Goal: Leave review/rating: Share an evaluation or opinion about a product, service, or content

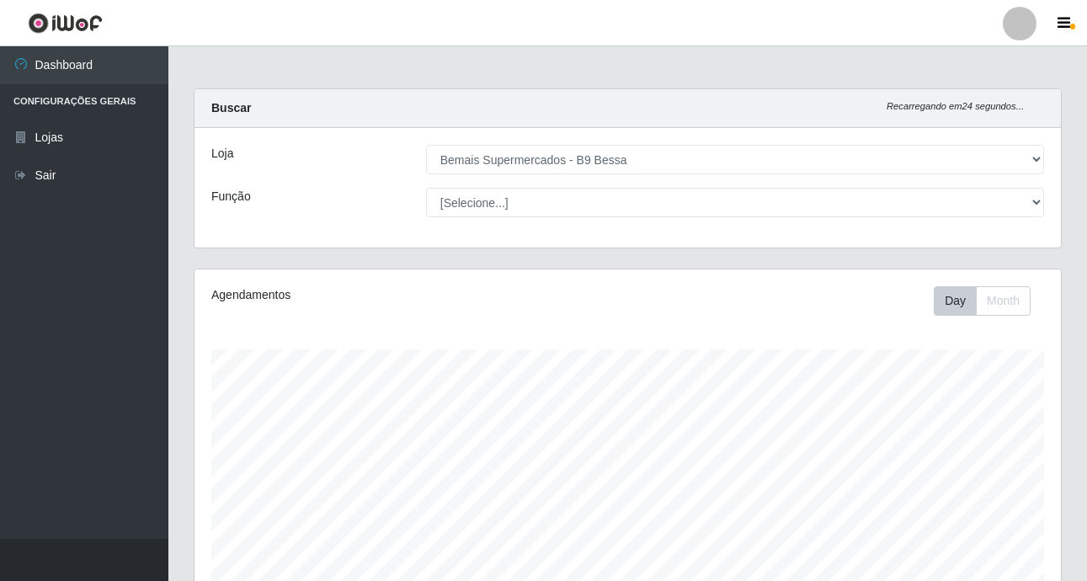
select select "410"
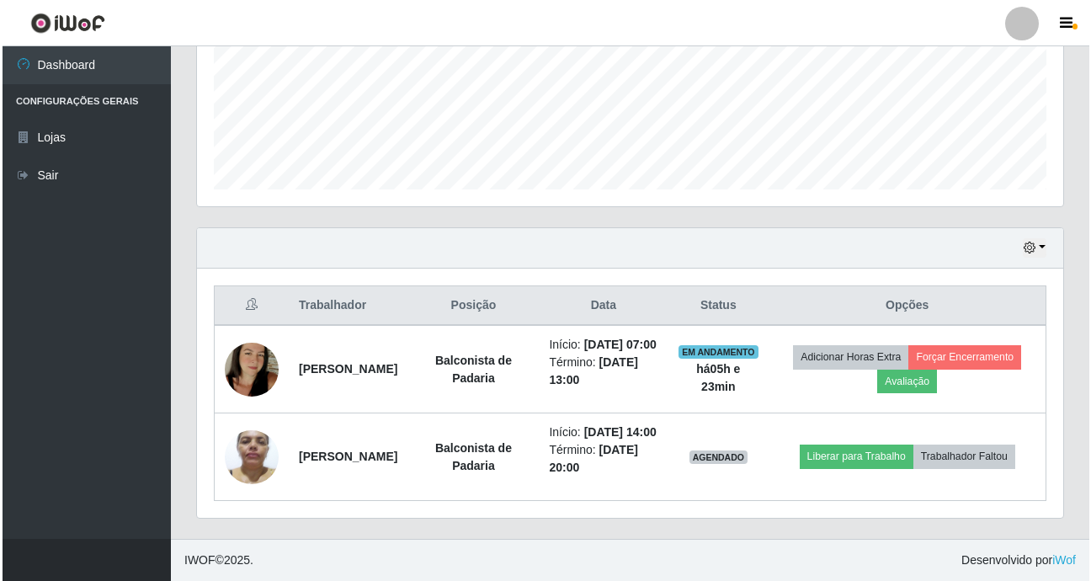
scroll to position [349, 866]
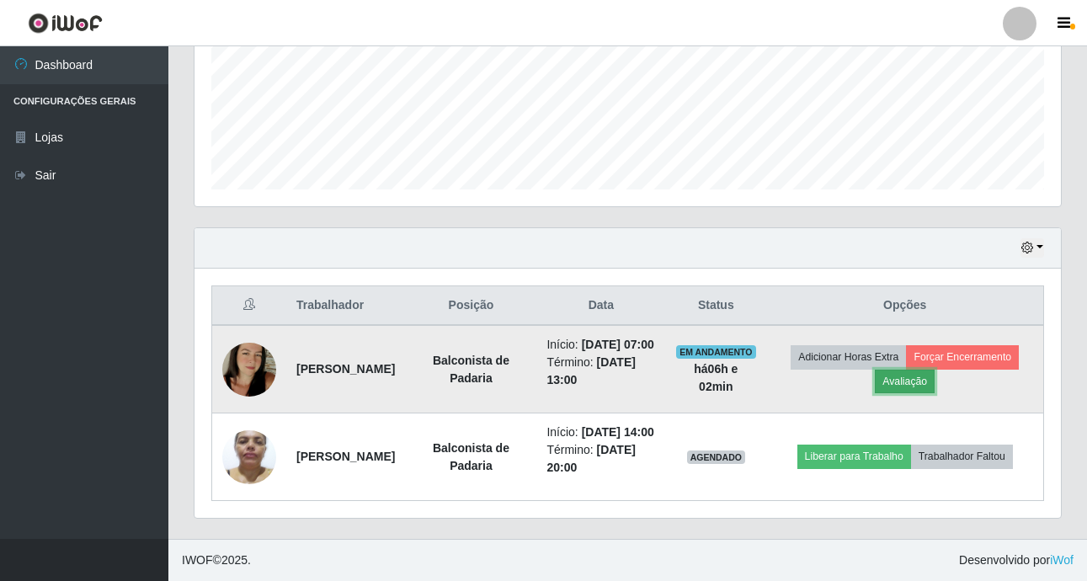
click at [935, 370] on button "Avaliação" at bounding box center [905, 382] width 60 height 24
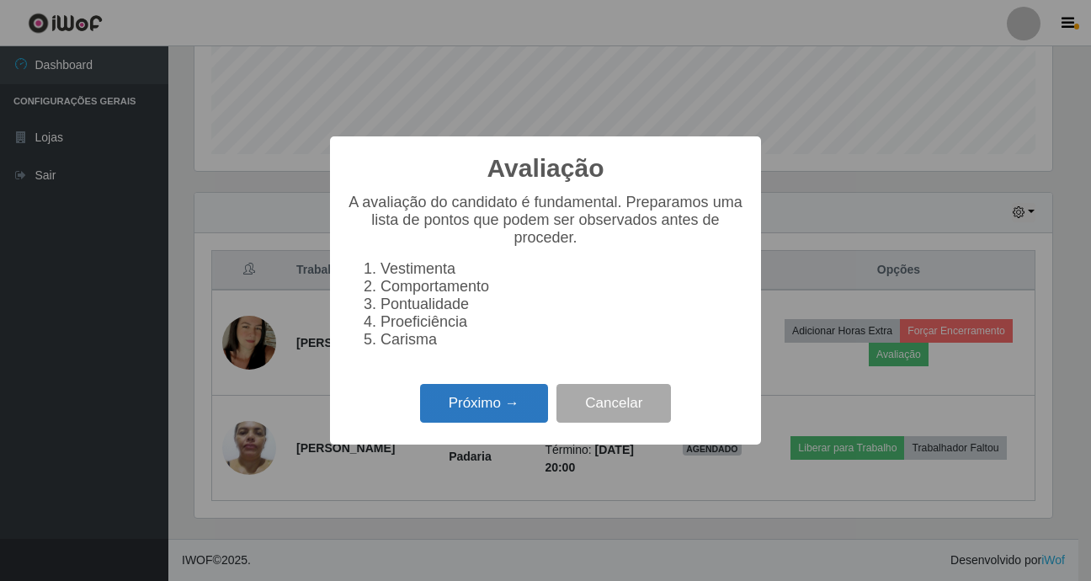
click at [498, 413] on button "Próximo →" at bounding box center [484, 404] width 128 height 40
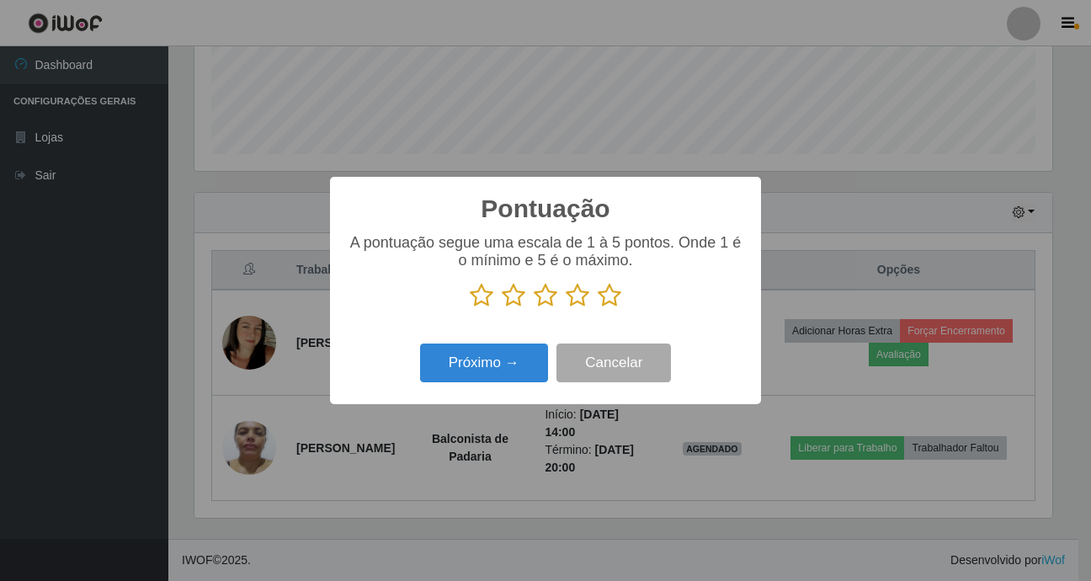
scroll to position [841690, 841181]
click at [615, 301] on icon at bounding box center [610, 295] width 24 height 25
click at [598, 308] on input "radio" at bounding box center [598, 308] width 0 height 0
click at [504, 362] on button "Próximo →" at bounding box center [484, 364] width 128 height 40
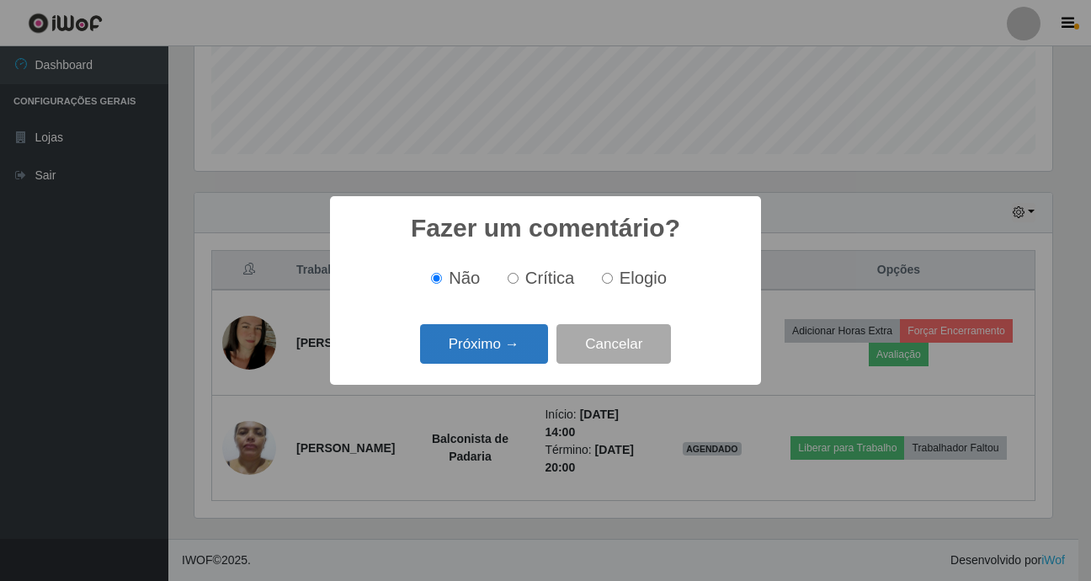
click at [497, 345] on button "Próximo →" at bounding box center [484, 344] width 128 height 40
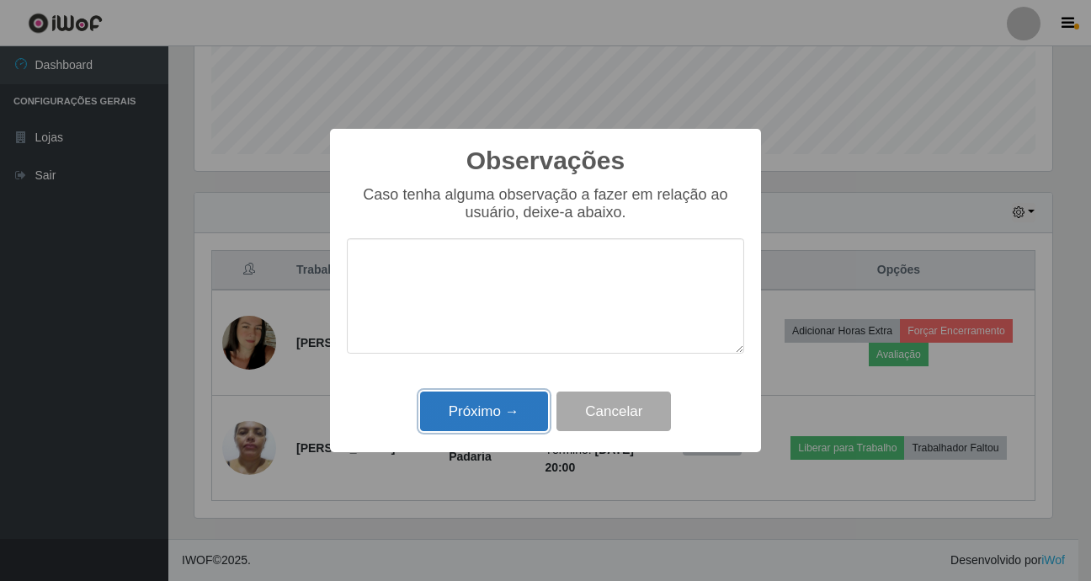
click at [493, 418] on button "Próximo →" at bounding box center [484, 412] width 128 height 40
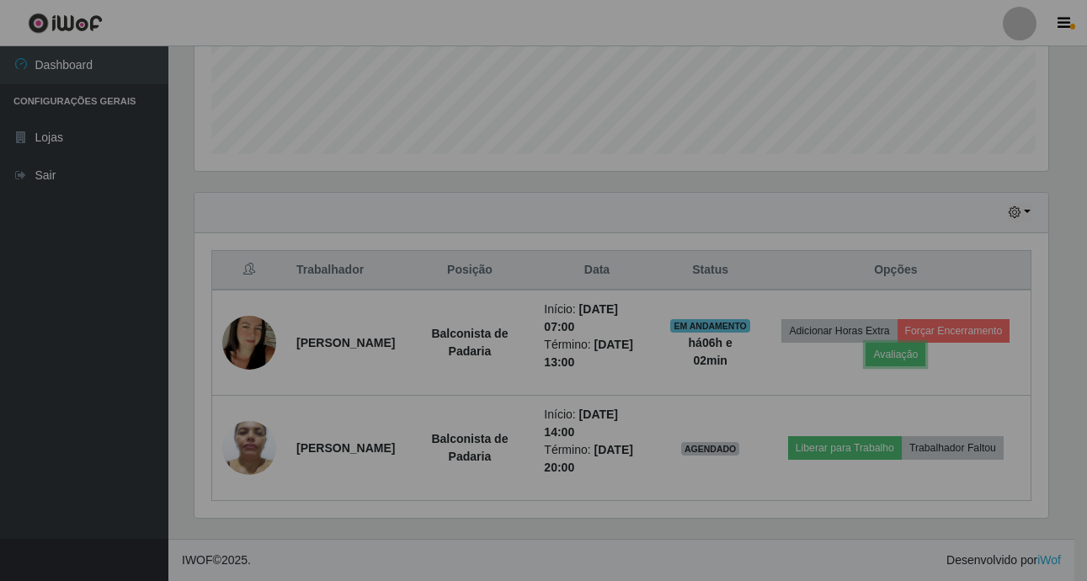
scroll to position [349, 866]
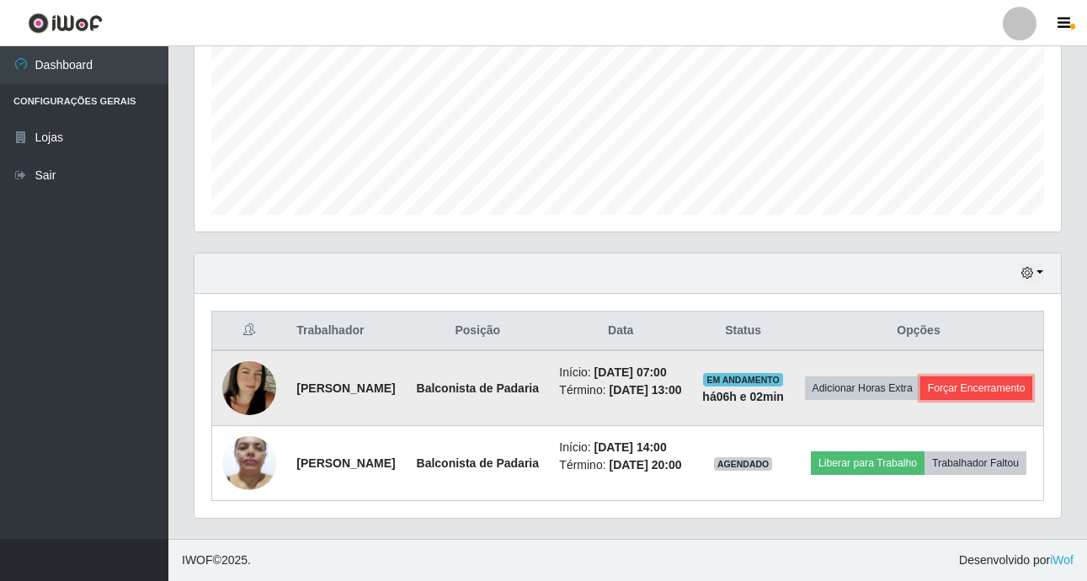
click at [920, 376] on button "Forçar Encerramento" at bounding box center [976, 388] width 113 height 24
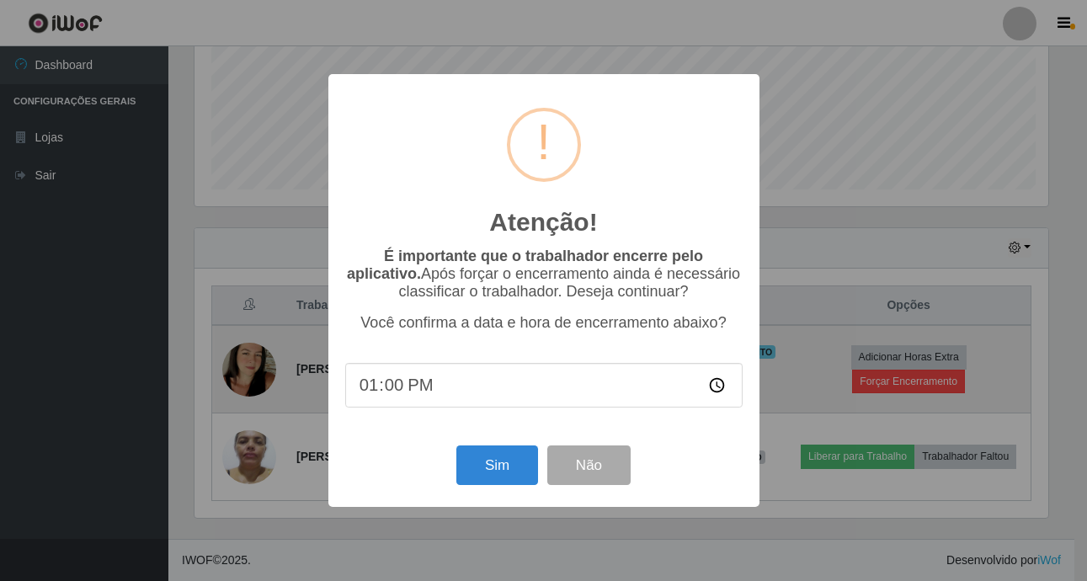
scroll to position [349, 858]
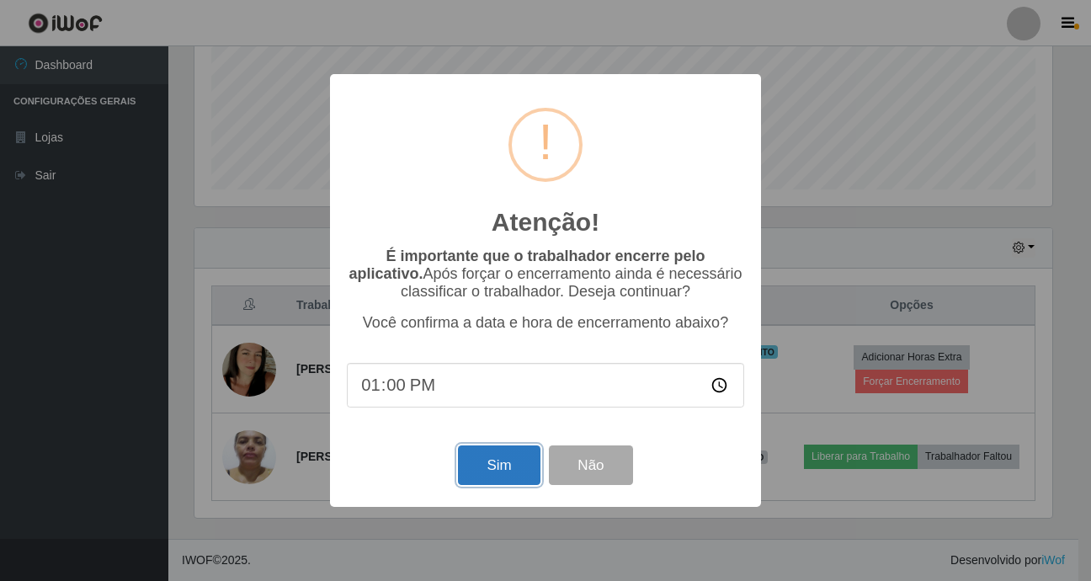
click at [502, 473] on button "Sim" at bounding box center [499, 465] width 82 height 40
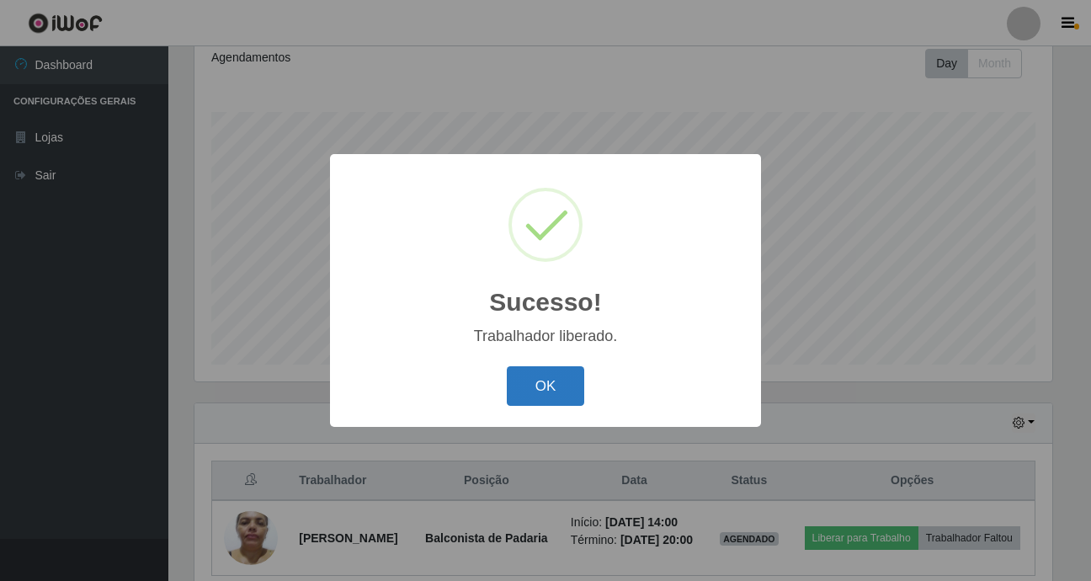
click at [530, 396] on button "OK" at bounding box center [546, 386] width 78 height 40
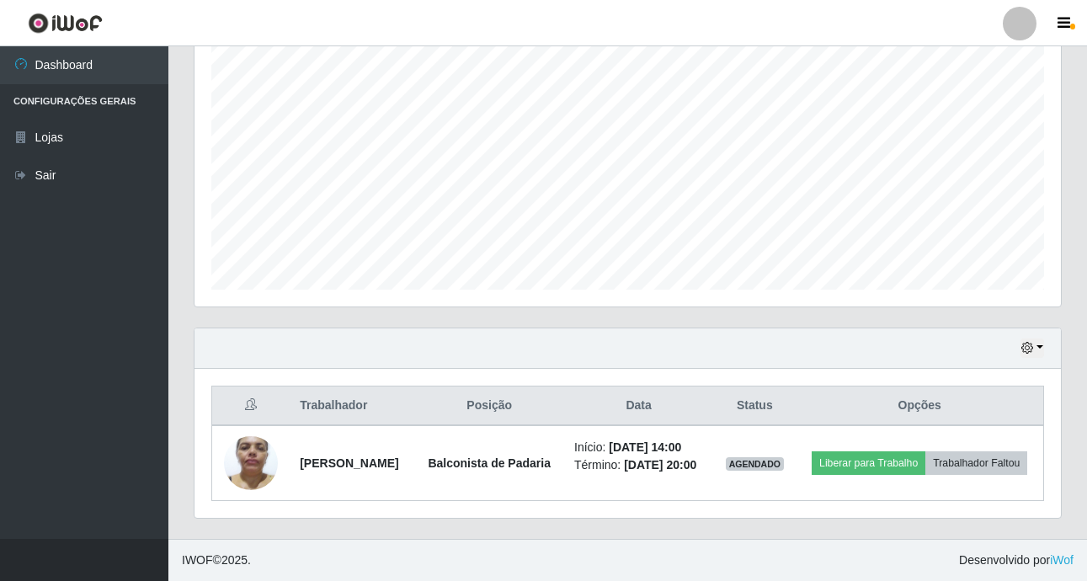
scroll to position [343, 0]
